Goal: Navigation & Orientation: Find specific page/section

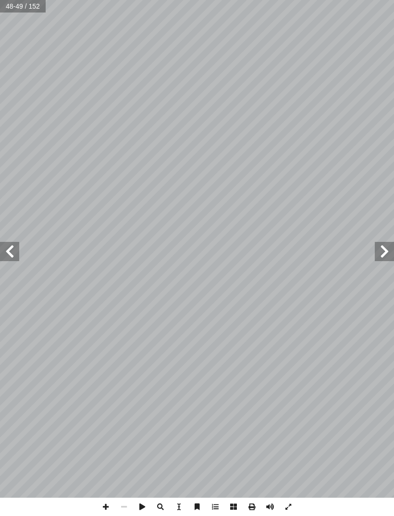
click at [391, 243] on span at bounding box center [384, 251] width 19 height 19
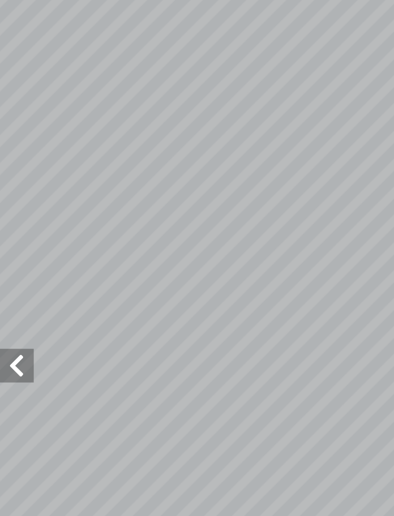
click at [7, 242] on span at bounding box center [9, 251] width 19 height 19
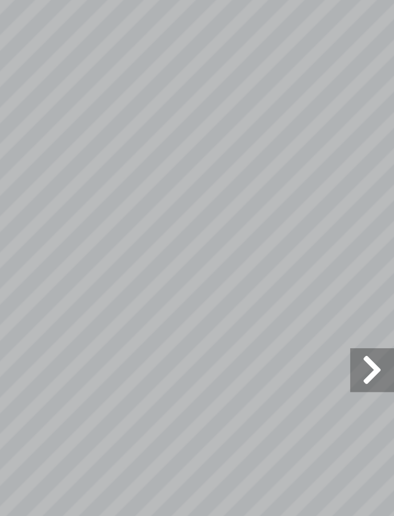
click at [375, 242] on span at bounding box center [384, 251] width 19 height 19
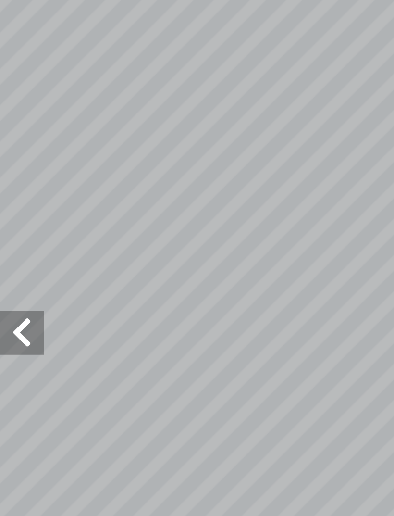
click at [9, 242] on span at bounding box center [9, 251] width 19 height 19
click at [12, 242] on span at bounding box center [9, 251] width 19 height 19
click at [14, 242] on span at bounding box center [9, 251] width 19 height 19
click at [10, 242] on span at bounding box center [9, 251] width 19 height 19
